Goal: Consume media (video, audio): Consume media (video, audio)

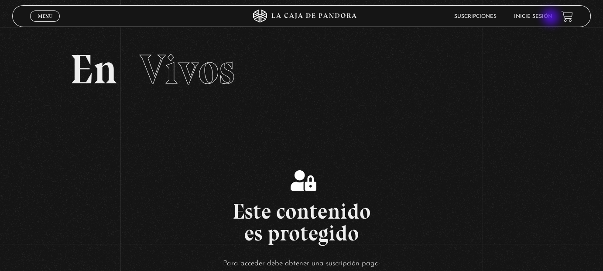
click at [547, 17] on link "Inicie sesión" at bounding box center [533, 16] width 38 height 5
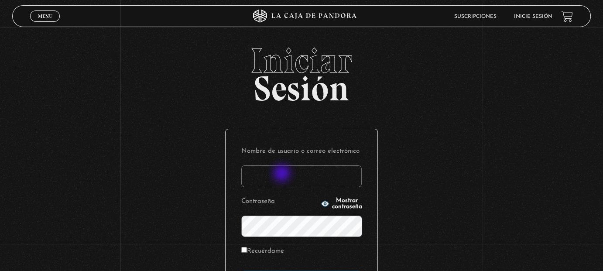
click at [283, 174] on input "Nombre de usuario o correo electrónico" at bounding box center [301, 176] width 120 height 22
type input "[EMAIL_ADDRESS][DOMAIN_NAME]"
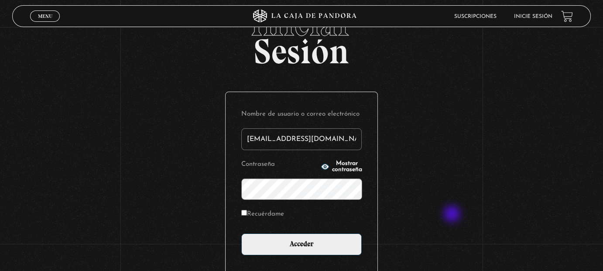
scroll to position [109, 0]
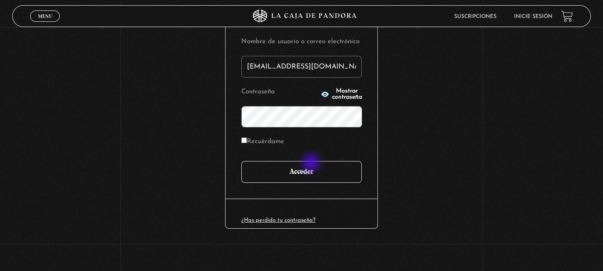
click at [312, 163] on input "Acceder" at bounding box center [301, 172] width 120 height 22
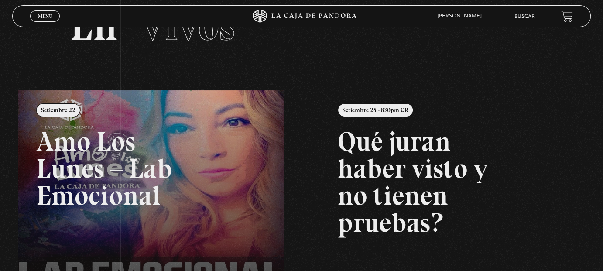
scroll to position [87, 0]
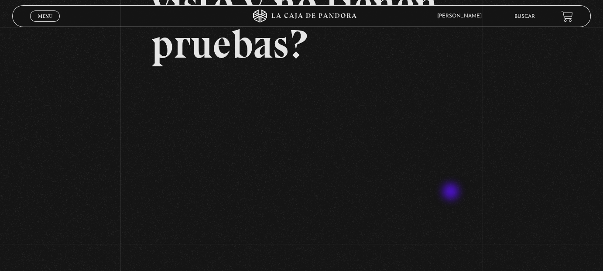
scroll to position [131, 0]
